Goal: Task Accomplishment & Management: Use online tool/utility

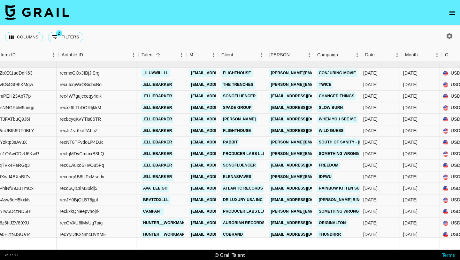
scroll to position [3600, 78]
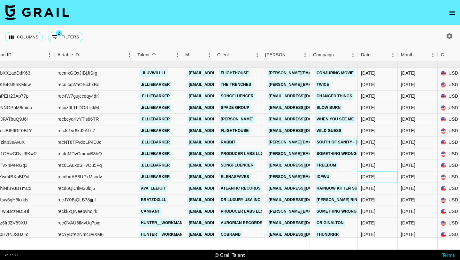
click at [372, 181] on div "[DATE]" at bounding box center [378, 177] width 40 height 12
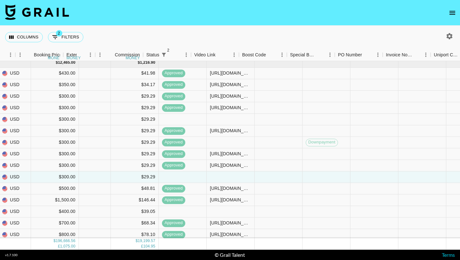
scroll to position [3600, 533]
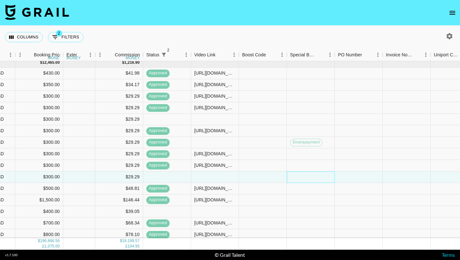
click at [310, 178] on div at bounding box center [311, 177] width 48 height 12
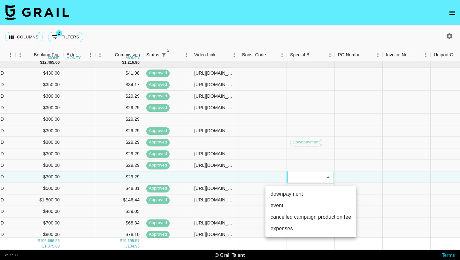
click at [308, 194] on li "downpayment" at bounding box center [311, 194] width 91 height 12
type input "downpayment"
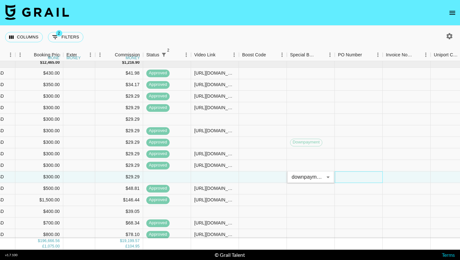
click at [352, 177] on div at bounding box center [359, 177] width 48 height 12
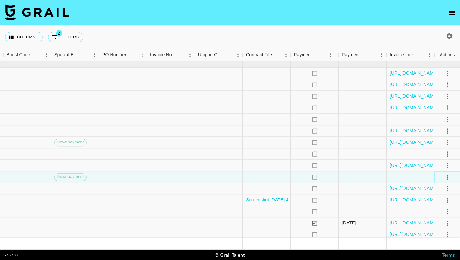
click at [447, 176] on icon "select merge strategy" at bounding box center [447, 176] width 1 height 5
click at [437, 235] on div "Approve" at bounding box center [434, 237] width 20 height 8
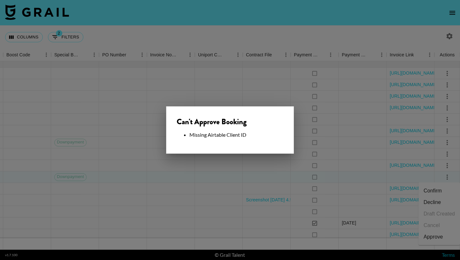
click at [243, 182] on div at bounding box center [230, 130] width 460 height 260
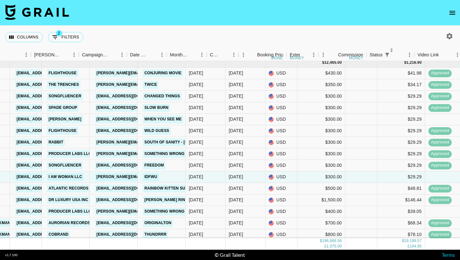
scroll to position [3600, 223]
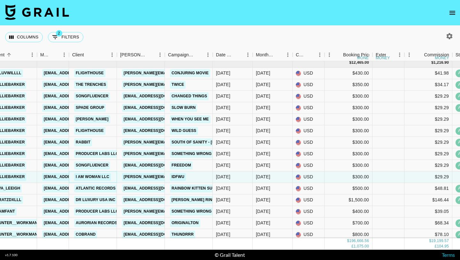
click at [98, 174] on link "I AM WOMAN LLC" at bounding box center [92, 177] width 37 height 8
click at [106, 179] on link "I AM WOMAN LLC" at bounding box center [92, 177] width 37 height 8
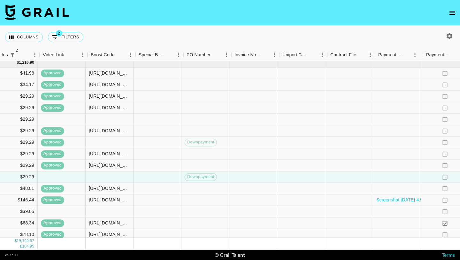
scroll to position [3600, 769]
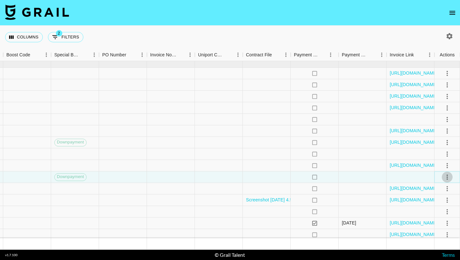
click at [445, 176] on icon "select merge strategy" at bounding box center [448, 177] width 8 height 8
click at [436, 238] on div "Approve" at bounding box center [434, 237] width 20 height 8
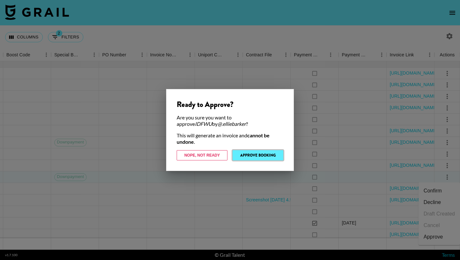
click at [262, 152] on button "Approve Booking" at bounding box center [258, 155] width 51 height 10
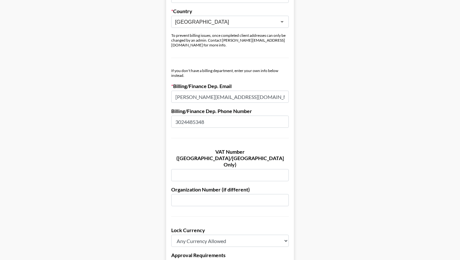
scroll to position [374, 0]
